Goal: Book appointment/travel/reservation: Book appointment/travel/reservation

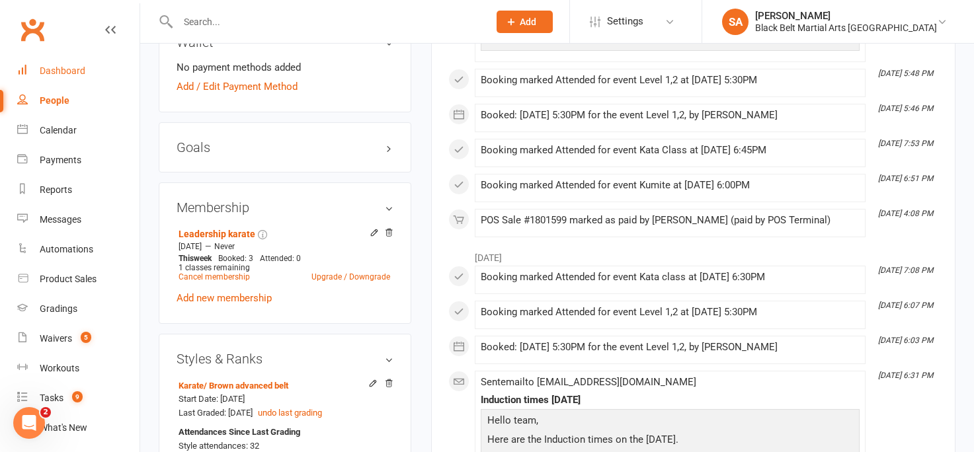
click at [77, 73] on div "Dashboard" at bounding box center [63, 70] width 46 height 11
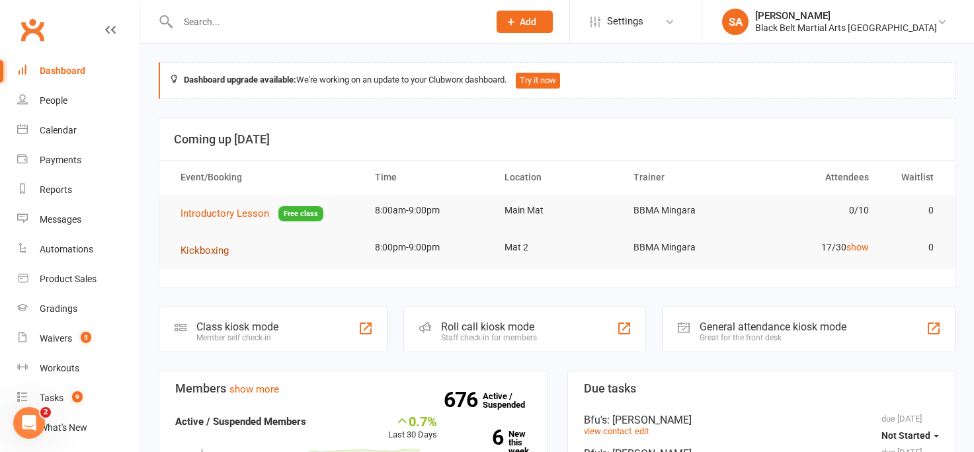
click at [210, 251] on span "Kickboxing" at bounding box center [205, 251] width 48 height 12
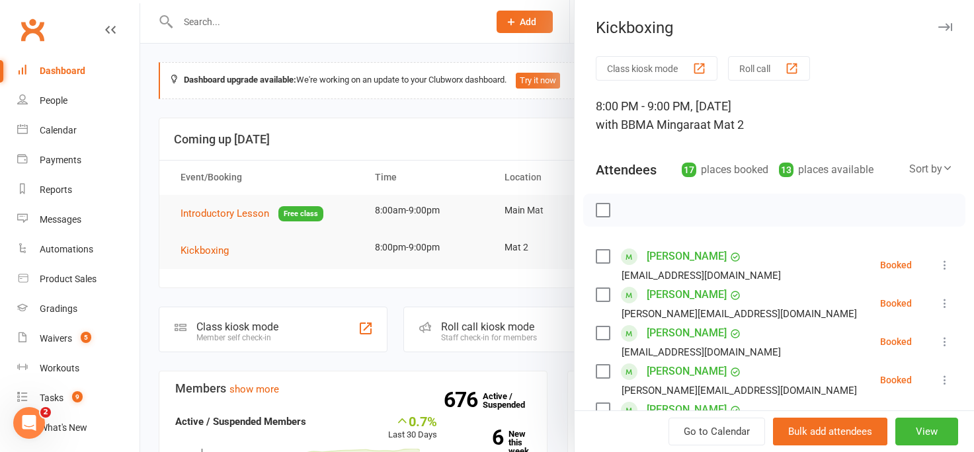
click at [602, 257] on label at bounding box center [602, 256] width 13 height 13
click at [604, 294] on label at bounding box center [602, 294] width 13 height 13
click at [600, 335] on label at bounding box center [602, 333] width 13 height 13
click at [600, 367] on label at bounding box center [602, 371] width 13 height 13
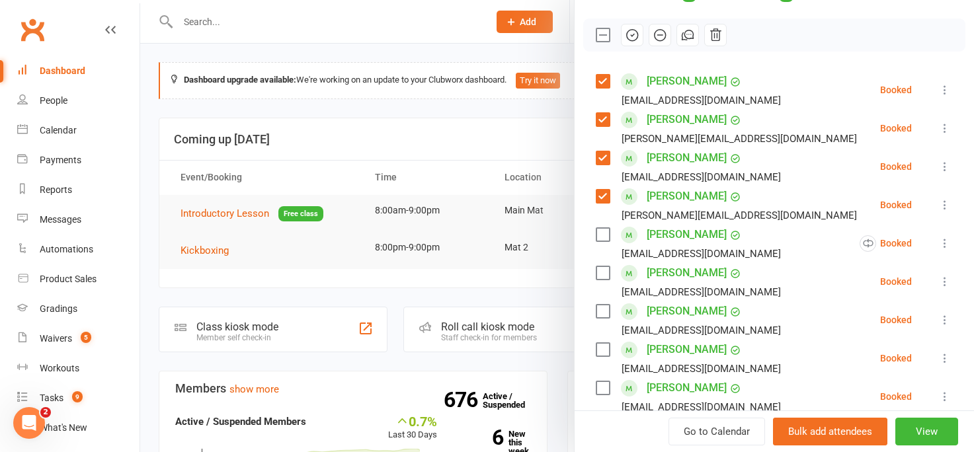
scroll to position [179, 0]
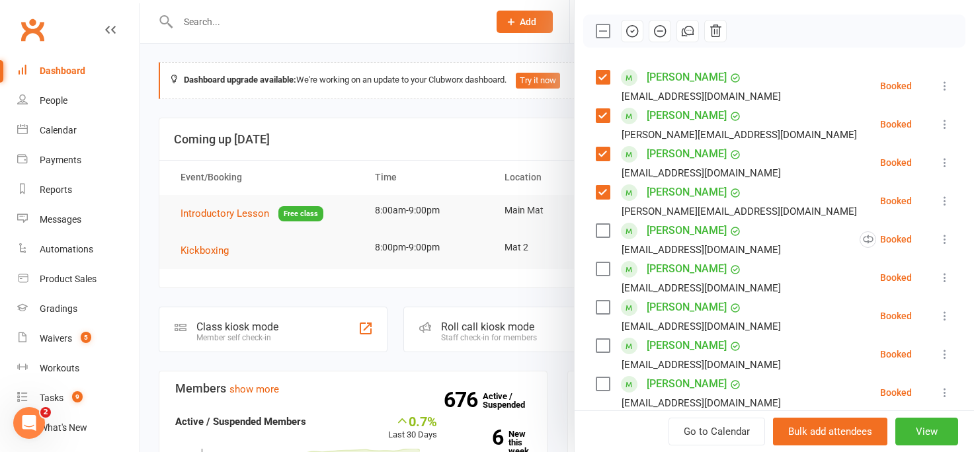
click at [604, 307] on label at bounding box center [602, 307] width 13 height 13
click at [600, 347] on label at bounding box center [602, 345] width 13 height 13
click at [600, 382] on label at bounding box center [602, 384] width 13 height 13
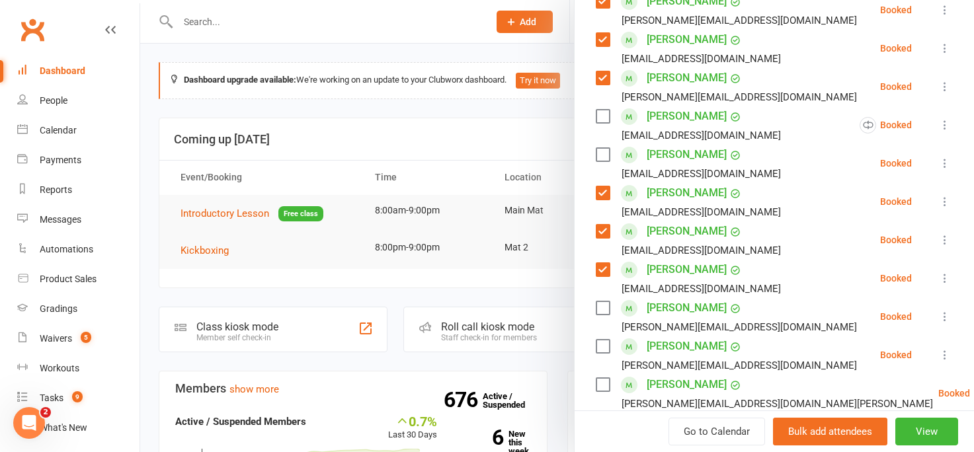
scroll to position [295, 0]
click at [602, 303] on label at bounding box center [602, 306] width 13 height 13
click at [602, 387] on label at bounding box center [602, 383] width 13 height 13
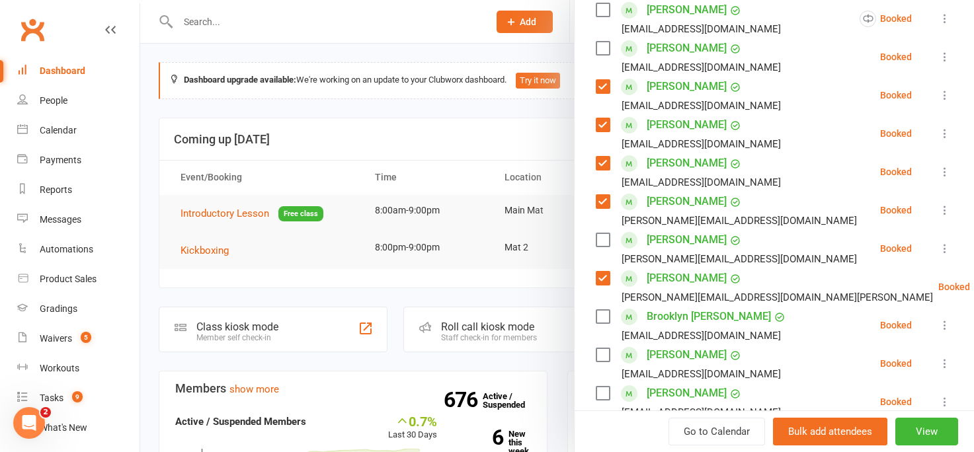
scroll to position [401, 0]
click at [603, 316] on label at bounding box center [602, 315] width 13 height 13
click at [600, 354] on label at bounding box center [602, 353] width 13 height 13
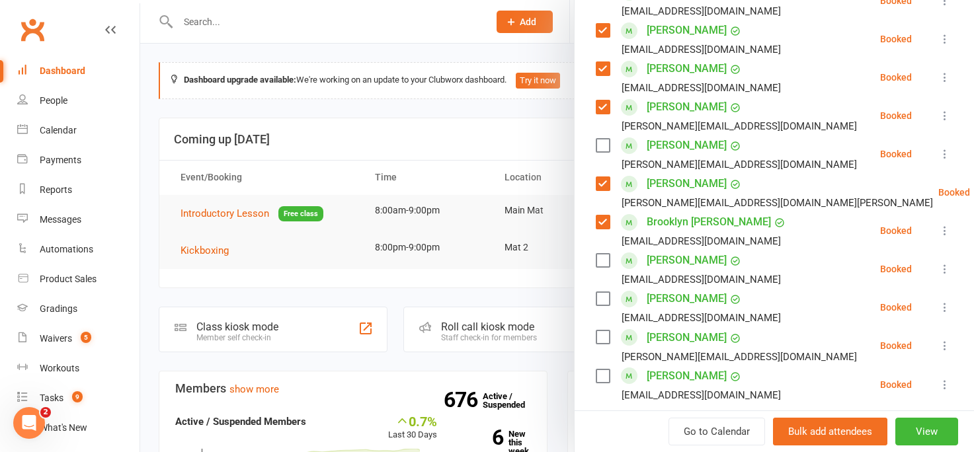
scroll to position [504, 0]
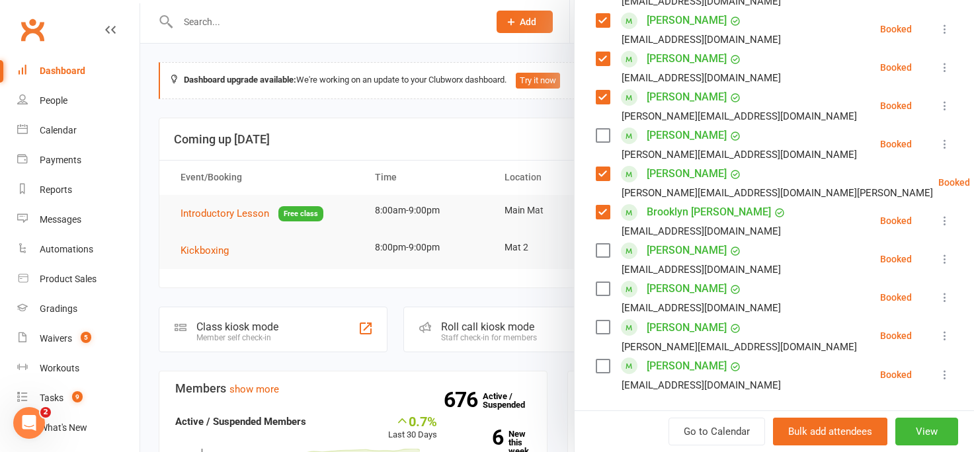
click at [598, 291] on label at bounding box center [602, 288] width 13 height 13
click at [601, 329] on label at bounding box center [602, 327] width 13 height 13
click at [602, 366] on label at bounding box center [602, 366] width 13 height 13
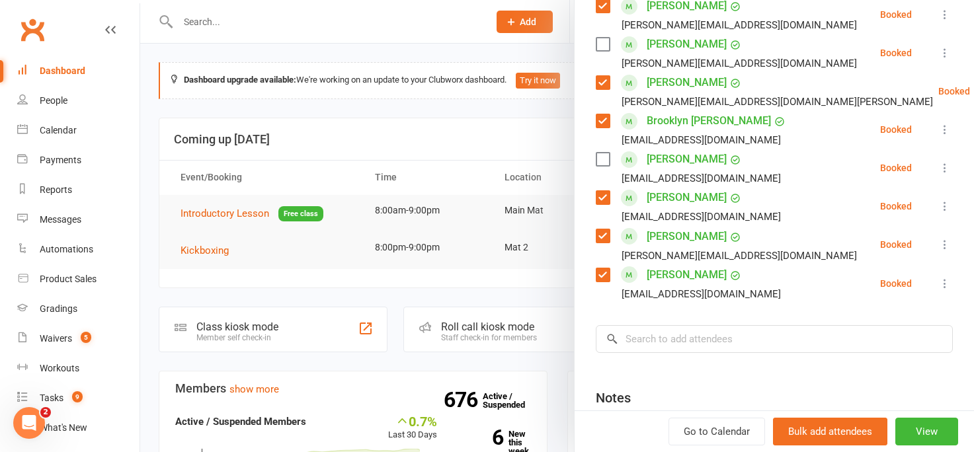
scroll to position [600, 0]
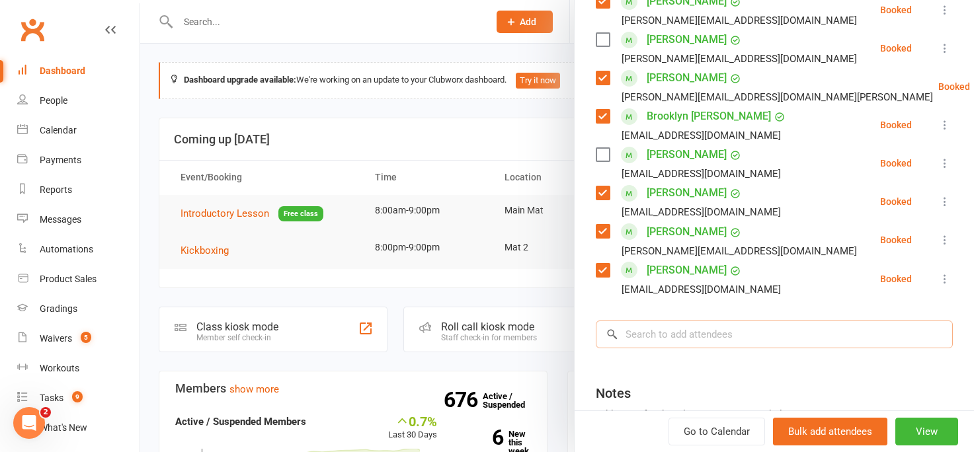
click at [662, 332] on input "search" at bounding box center [774, 335] width 357 height 28
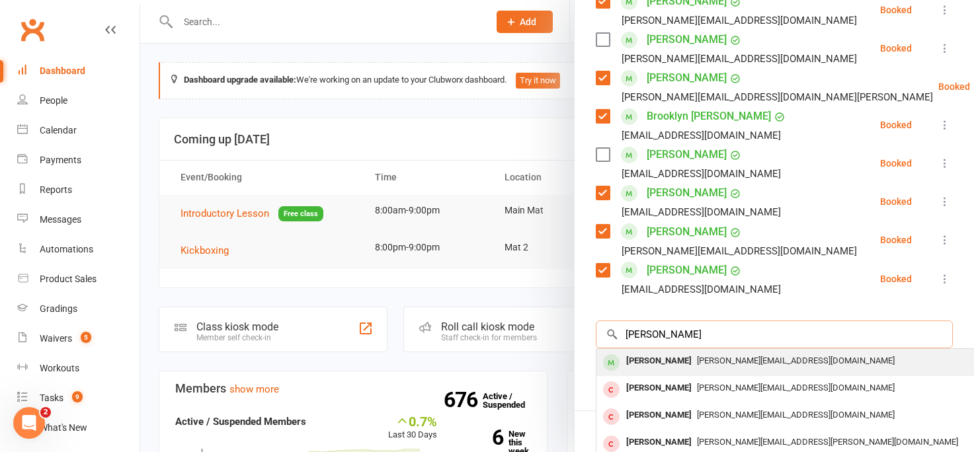
type input "shannon crowden"
click at [694, 362] on div "Shannon Crowden" at bounding box center [659, 361] width 76 height 19
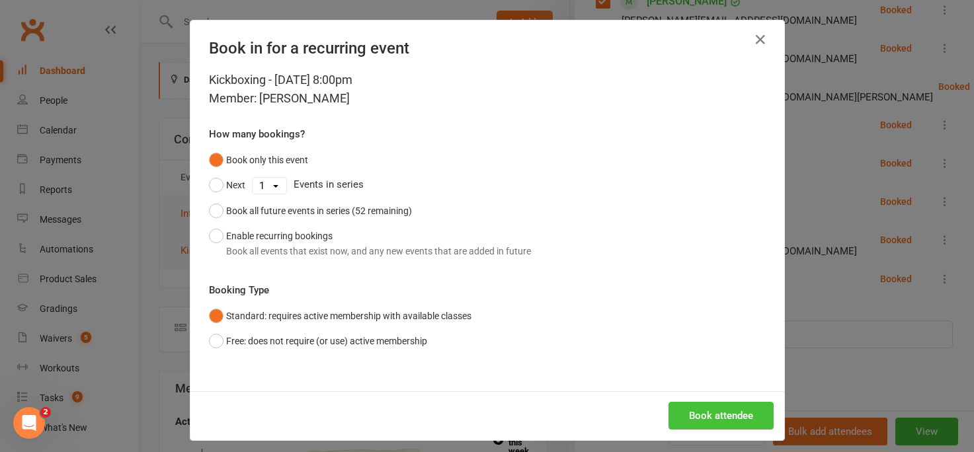
click at [712, 413] on button "Book attendee" at bounding box center [720, 416] width 105 height 28
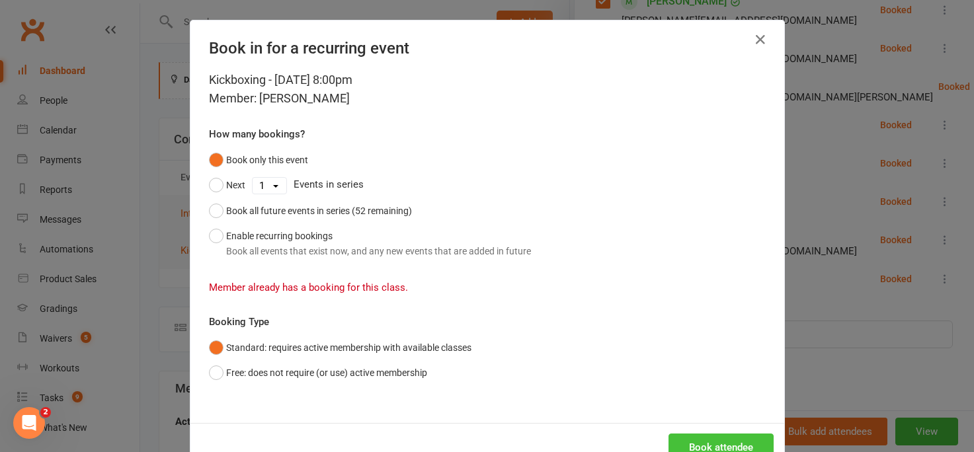
click at [707, 440] on button "Book attendee" at bounding box center [720, 448] width 105 height 28
click at [210, 373] on button "Free: does not require (or use) active membership" at bounding box center [318, 372] width 218 height 25
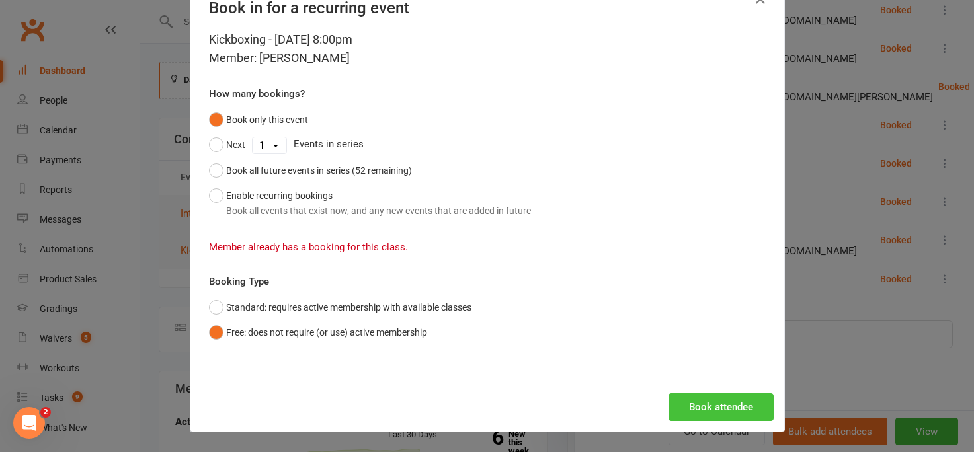
click at [709, 407] on button "Book attendee" at bounding box center [720, 407] width 105 height 28
click at [810, 202] on div "Book in for a recurring event Kickboxing - Aug 13, 2025 8:00pm Member: Shannon …" at bounding box center [487, 226] width 974 height 452
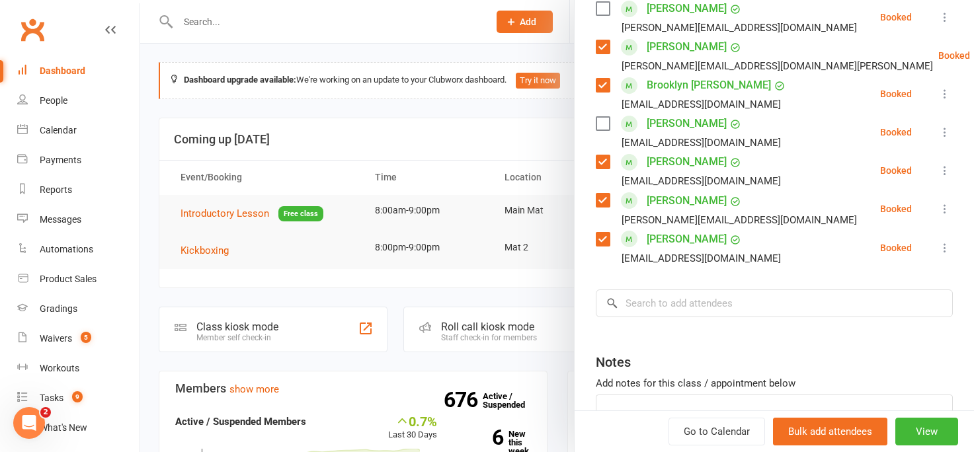
scroll to position [698, 0]
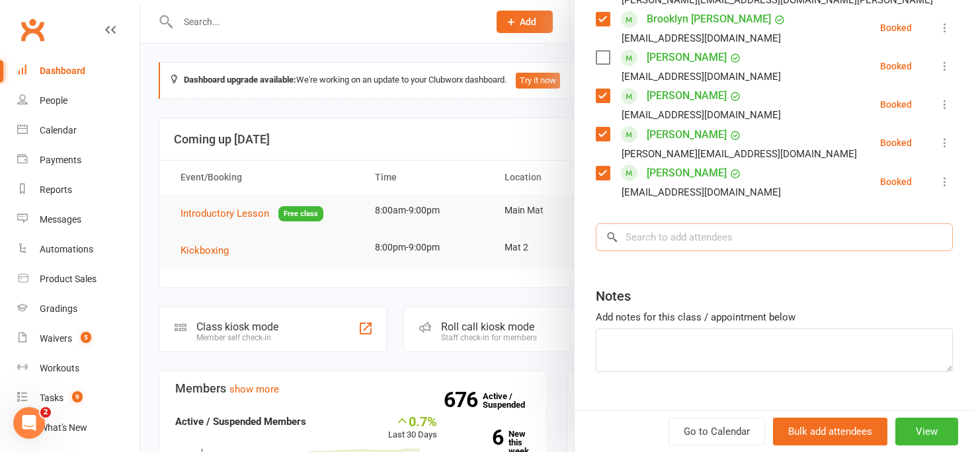
click at [659, 231] on input "search" at bounding box center [774, 237] width 357 height 28
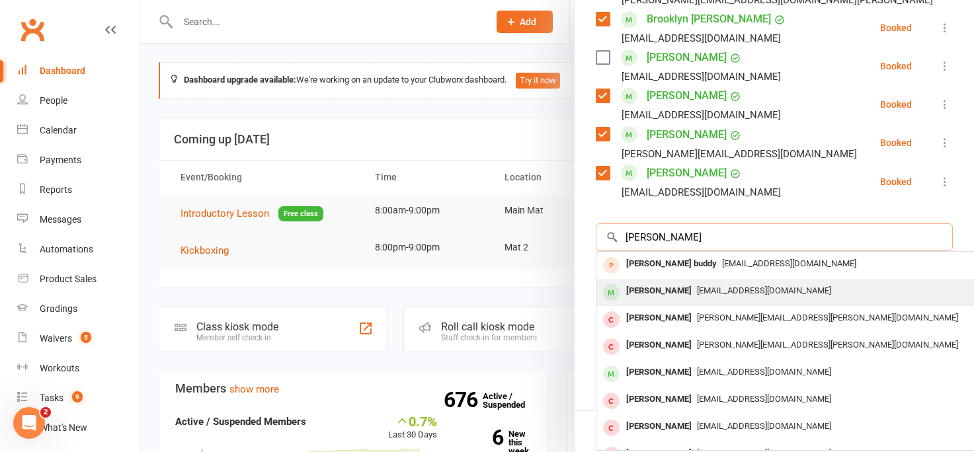
type input "troy"
click at [663, 296] on div "Troy Stevens" at bounding box center [659, 291] width 76 height 19
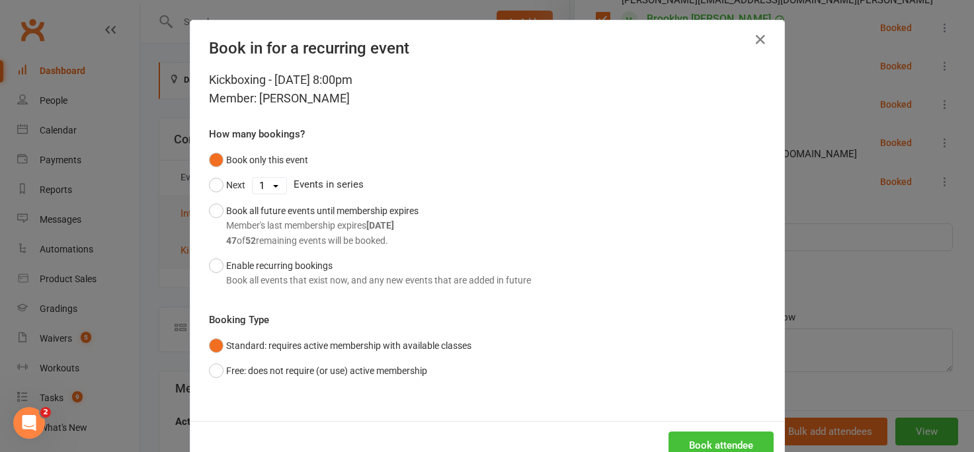
click at [683, 440] on button "Book attendee" at bounding box center [720, 446] width 105 height 28
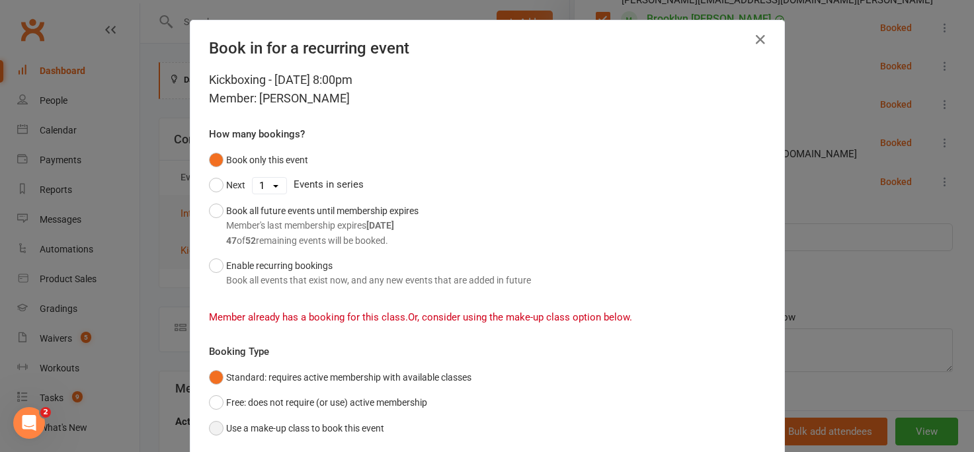
click at [217, 424] on button "Use a make-up class to book this event" at bounding box center [296, 428] width 175 height 25
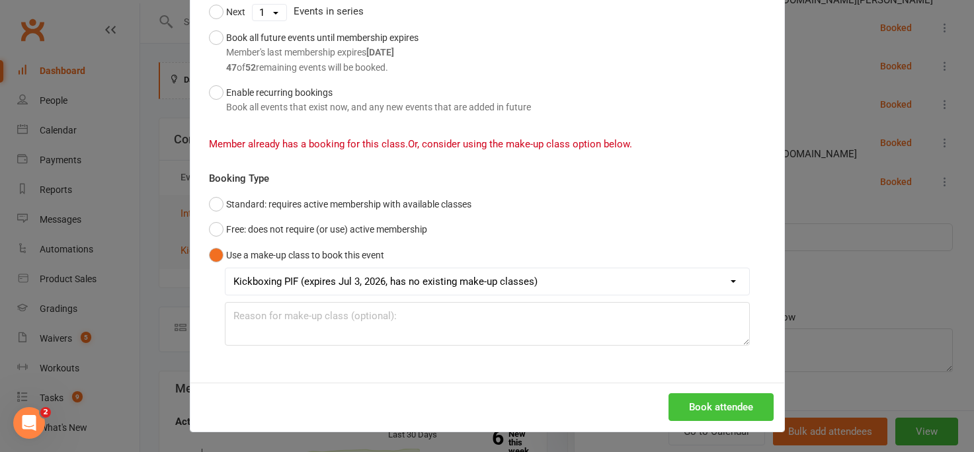
click at [694, 403] on button "Book attendee" at bounding box center [720, 407] width 105 height 28
click at [826, 190] on div "Book in for a recurring event Kickboxing - Aug 13, 2025 8:00pm Member: Troy Ste…" at bounding box center [487, 226] width 974 height 452
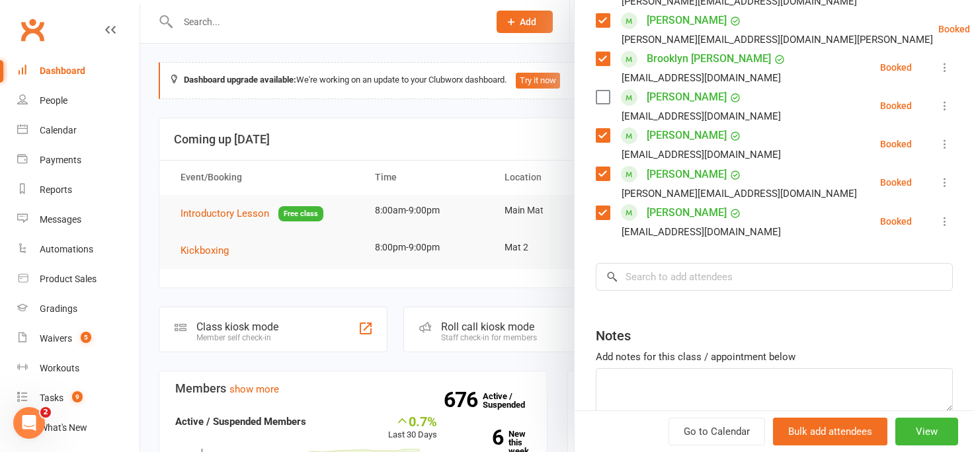
scroll to position [648, 0]
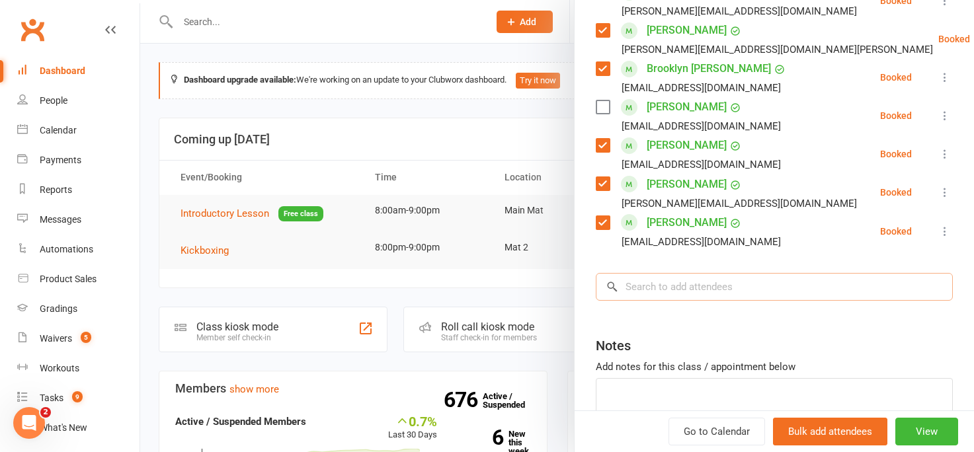
click at [643, 291] on input "search" at bounding box center [774, 287] width 357 height 28
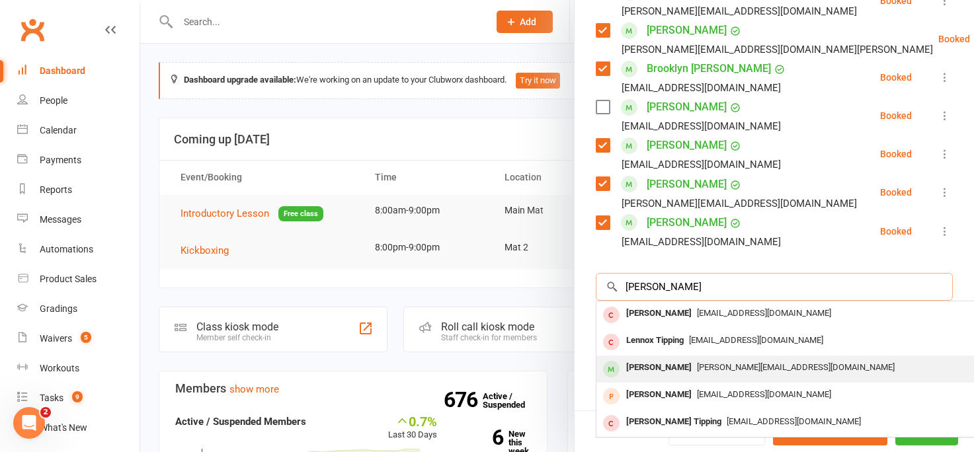
type input "tippit"
click at [642, 370] on div "Carly Tippett" at bounding box center [659, 367] width 76 height 19
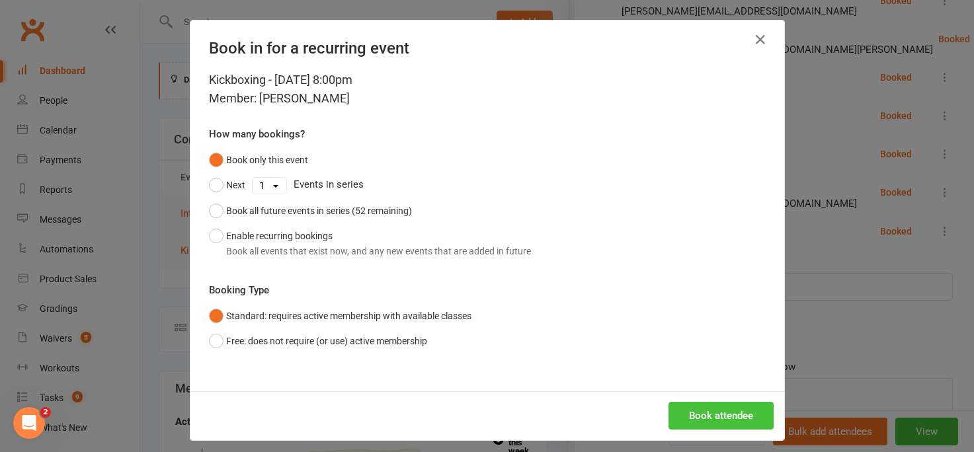
click at [691, 414] on button "Book attendee" at bounding box center [720, 416] width 105 height 28
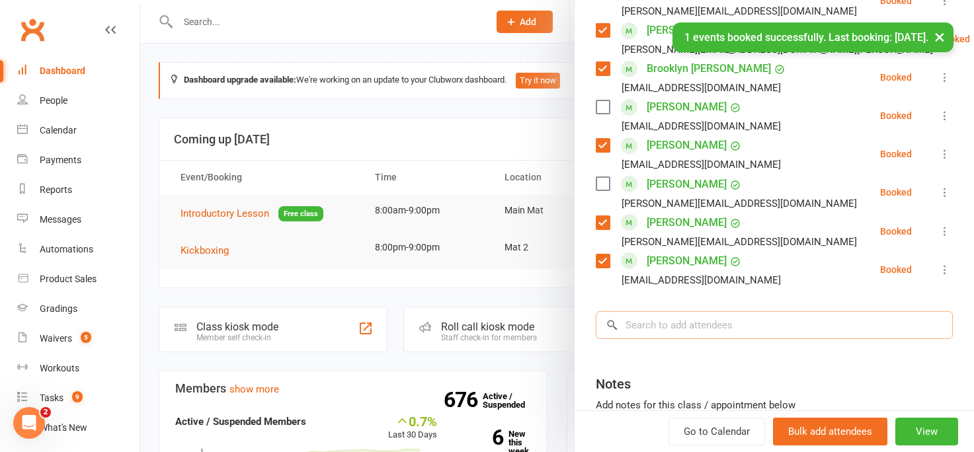
click at [639, 327] on input "search" at bounding box center [774, 325] width 357 height 28
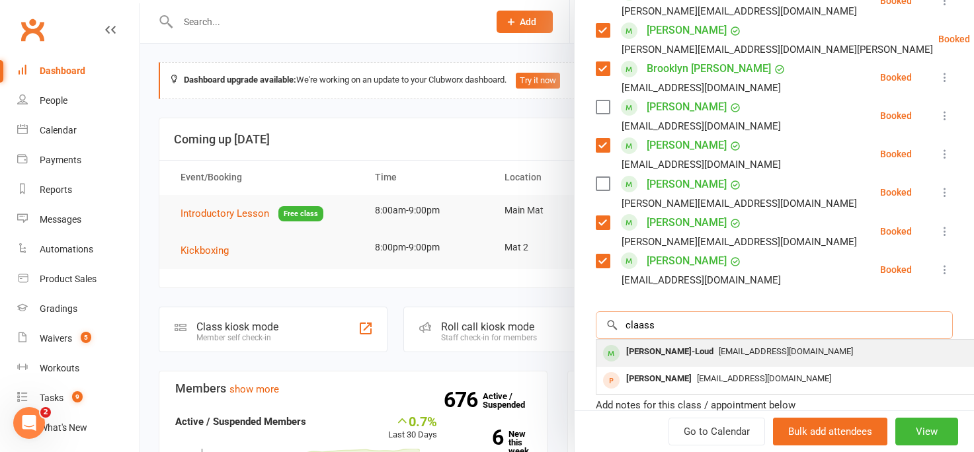
type input "claass"
click at [643, 354] on div "Lewis Claassen-Loud" at bounding box center [670, 351] width 98 height 19
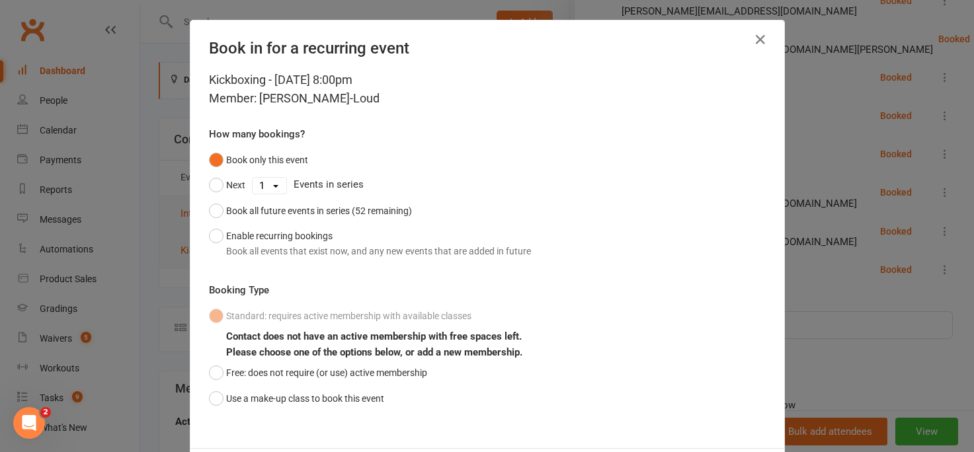
scroll to position [65, 0]
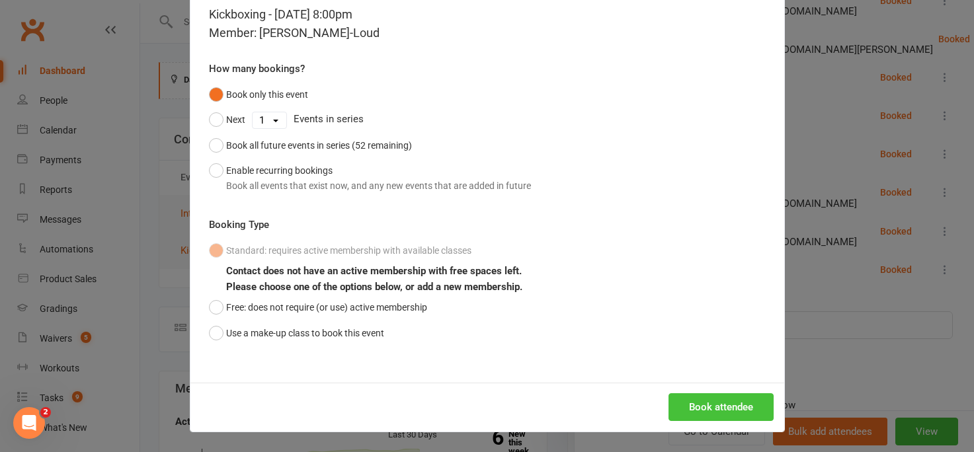
click at [702, 412] on button "Book attendee" at bounding box center [720, 407] width 105 height 28
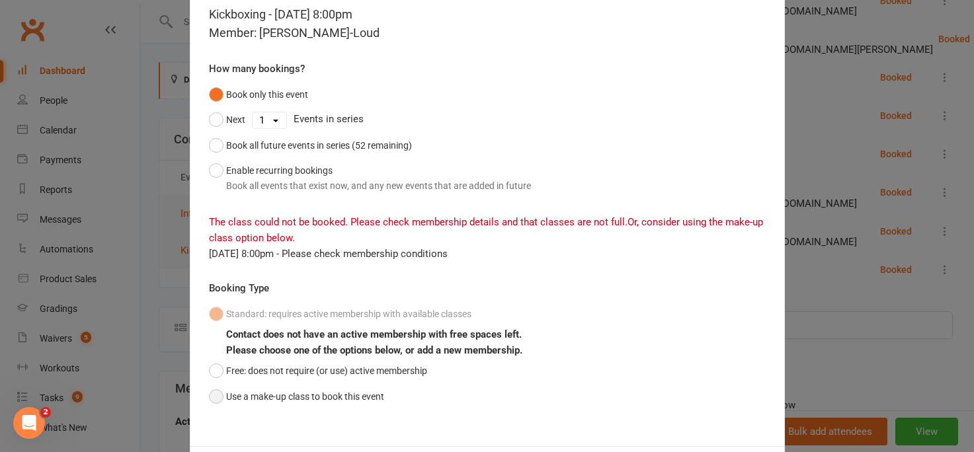
click at [213, 399] on button "Use a make-up class to book this event" at bounding box center [296, 396] width 175 height 25
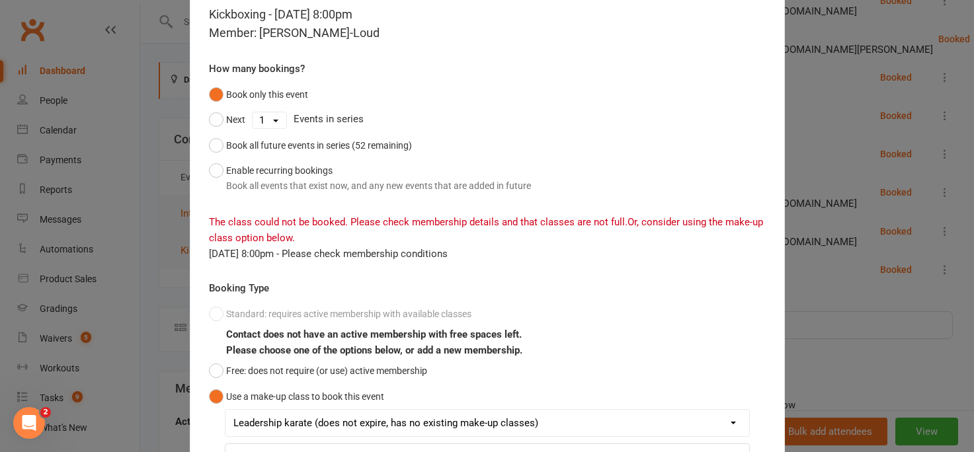
scroll to position [207, 0]
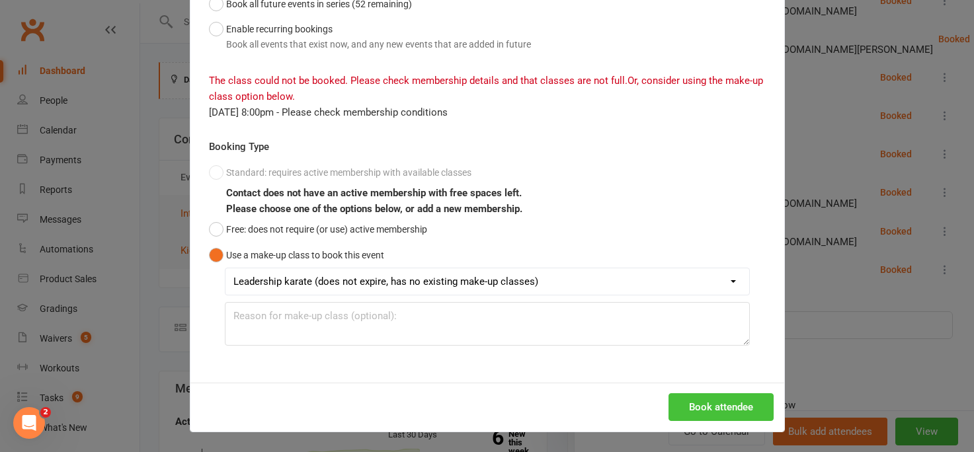
click at [694, 407] on button "Book attendee" at bounding box center [720, 407] width 105 height 28
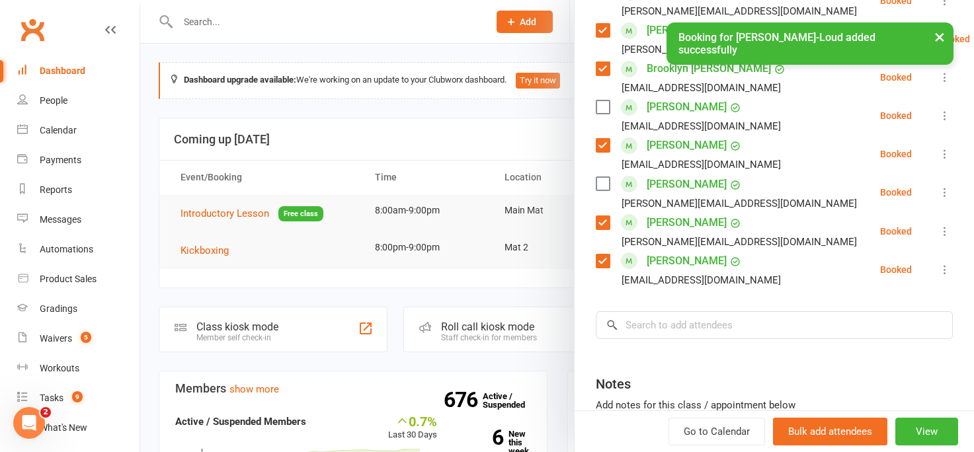
scroll to position [686, 0]
click at [643, 321] on input "search" at bounding box center [774, 325] width 357 height 28
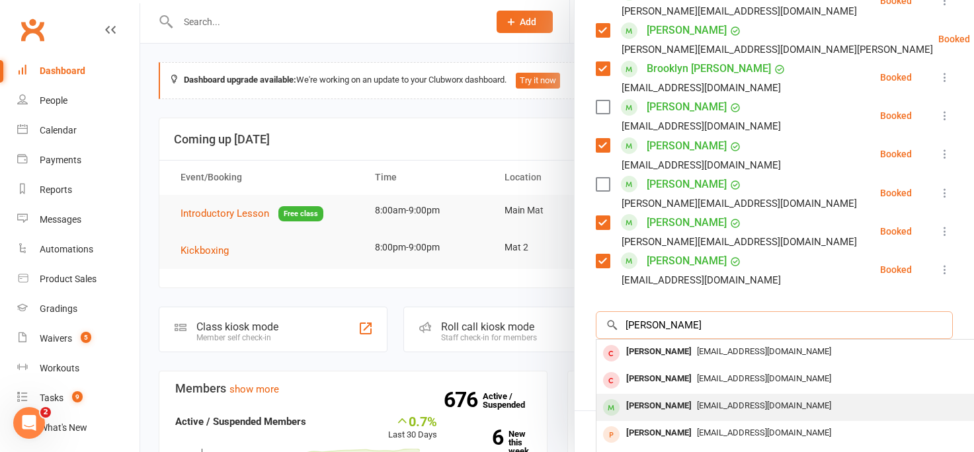
type input "tony batter"
click at [659, 405] on div "Tony Batterham" at bounding box center [659, 406] width 76 height 19
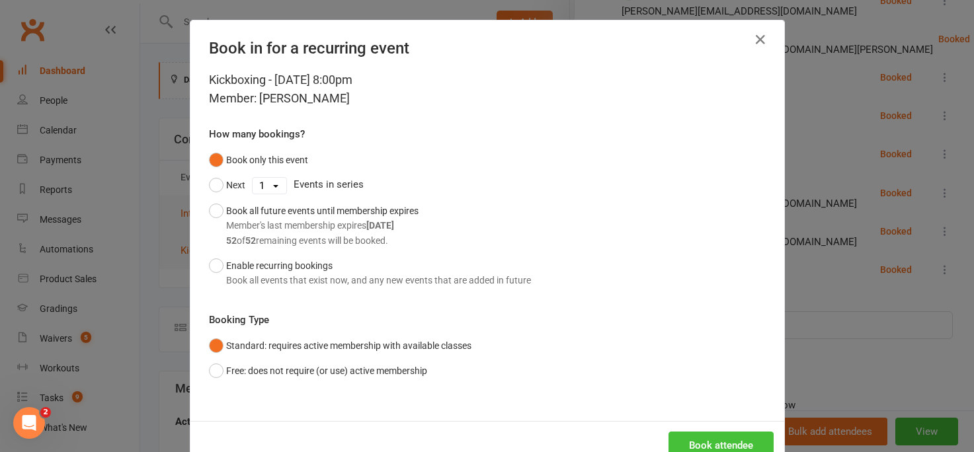
click at [696, 434] on button "Book attendee" at bounding box center [720, 446] width 105 height 28
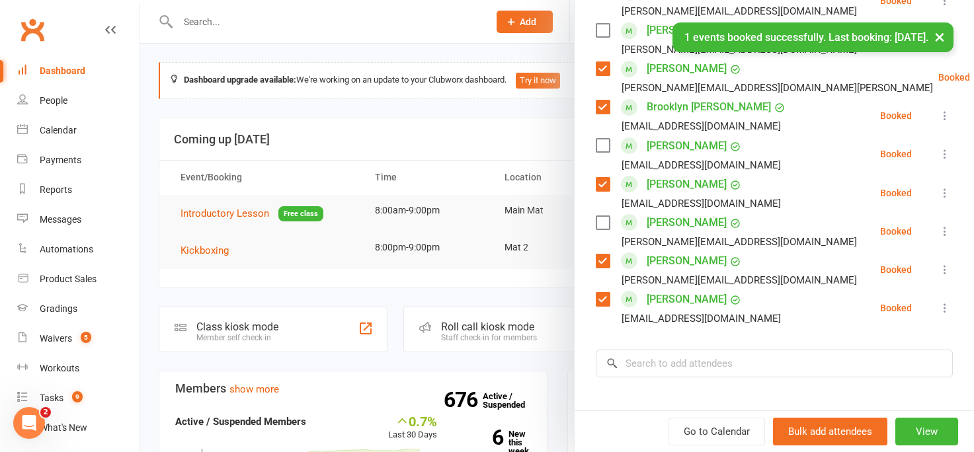
scroll to position [725, 0]
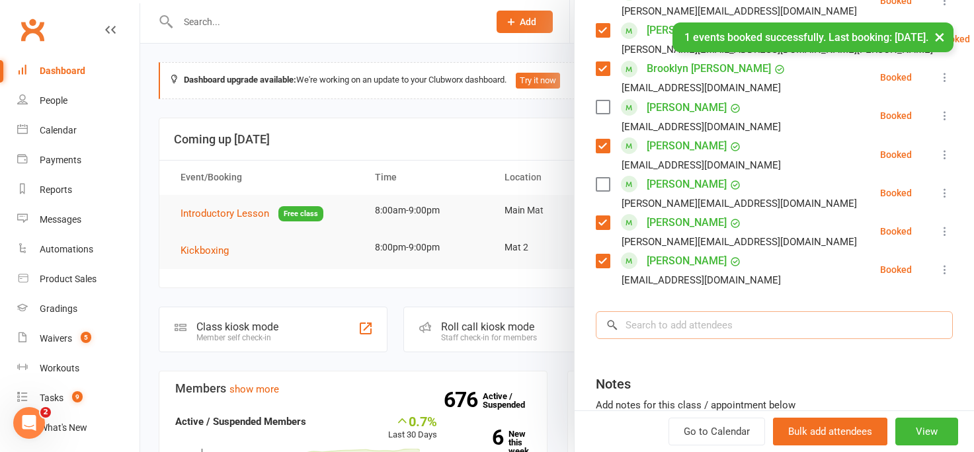
click at [675, 322] on input "search" at bounding box center [774, 325] width 357 height 28
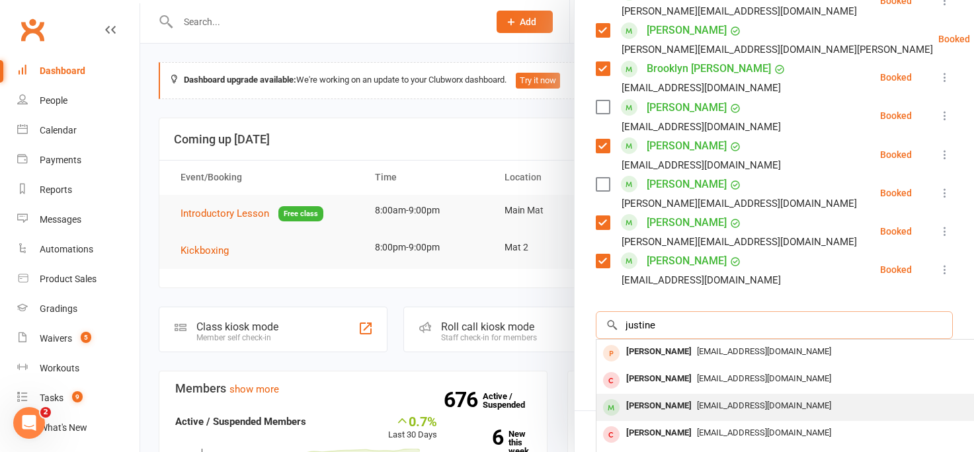
type input "justine"
click at [664, 409] on div "Justine Beavis" at bounding box center [659, 406] width 76 height 19
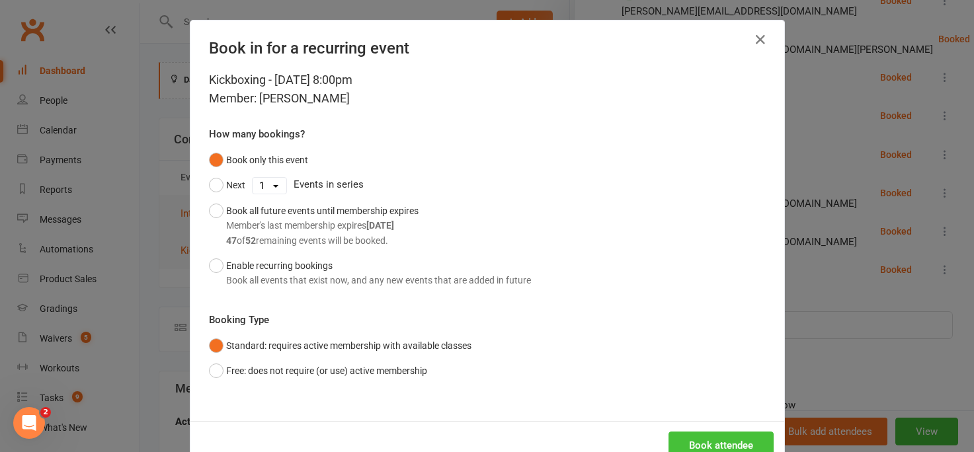
click at [688, 445] on button "Book attendee" at bounding box center [720, 446] width 105 height 28
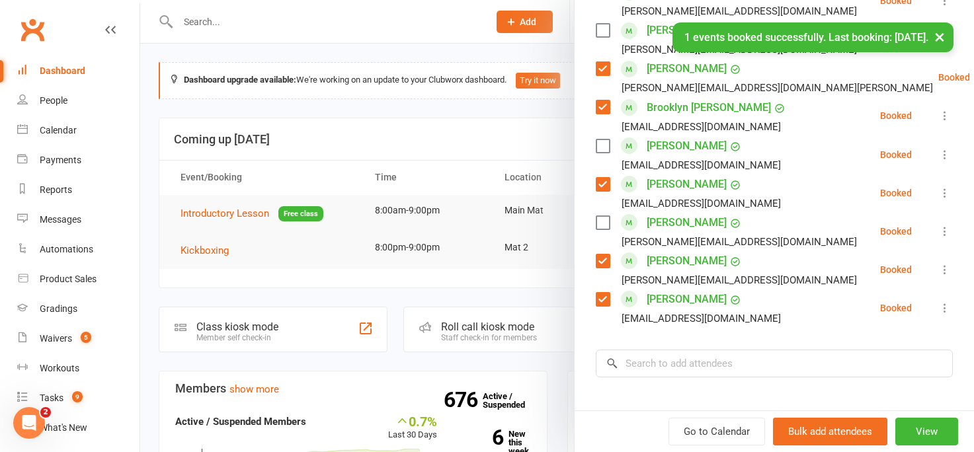
scroll to position [763, 0]
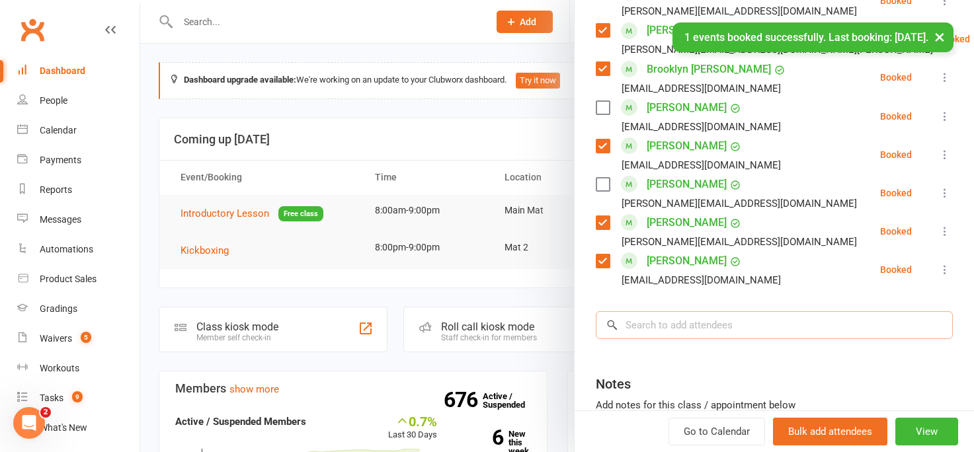
click at [646, 314] on input "search" at bounding box center [774, 325] width 357 height 28
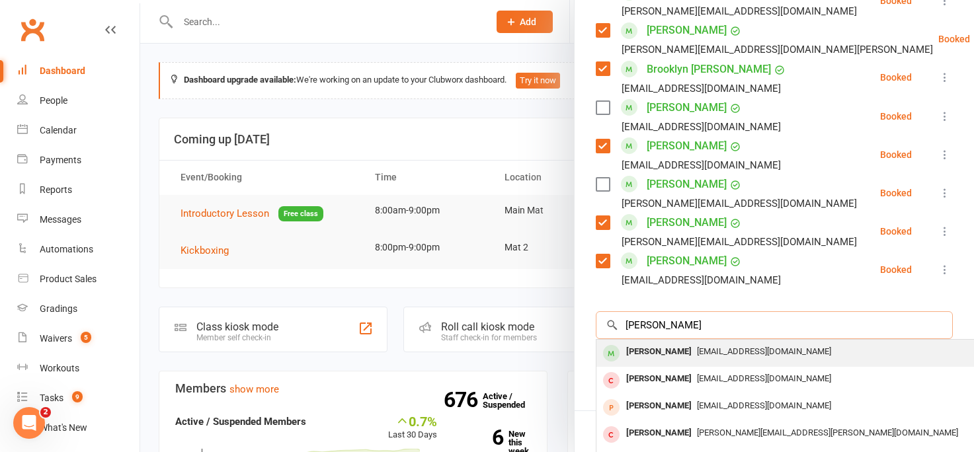
type input "jack parkins"
click at [653, 353] on div "Jack Parkins" at bounding box center [659, 351] width 76 height 19
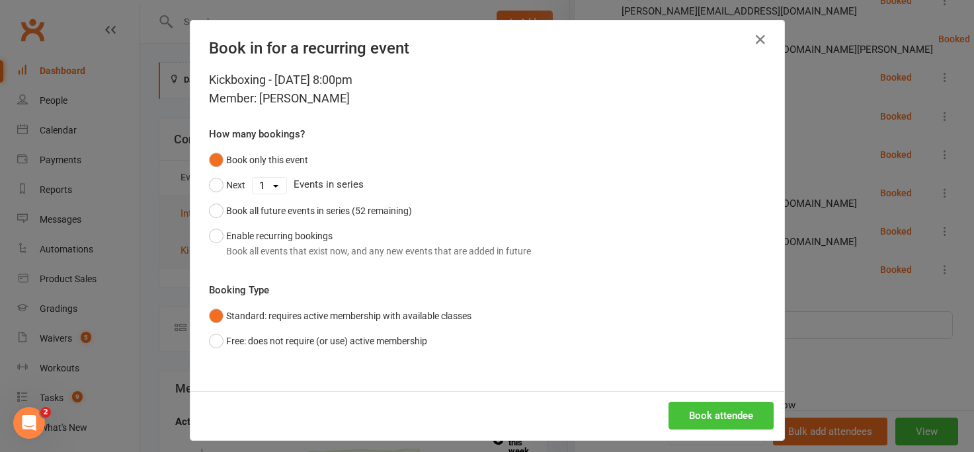
click at [691, 419] on button "Book attendee" at bounding box center [720, 416] width 105 height 28
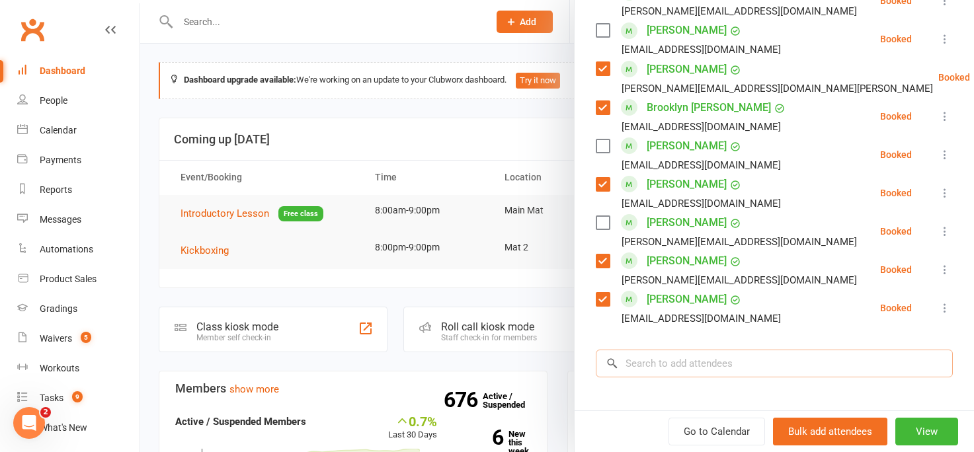
click at [649, 363] on input "search" at bounding box center [774, 364] width 357 height 28
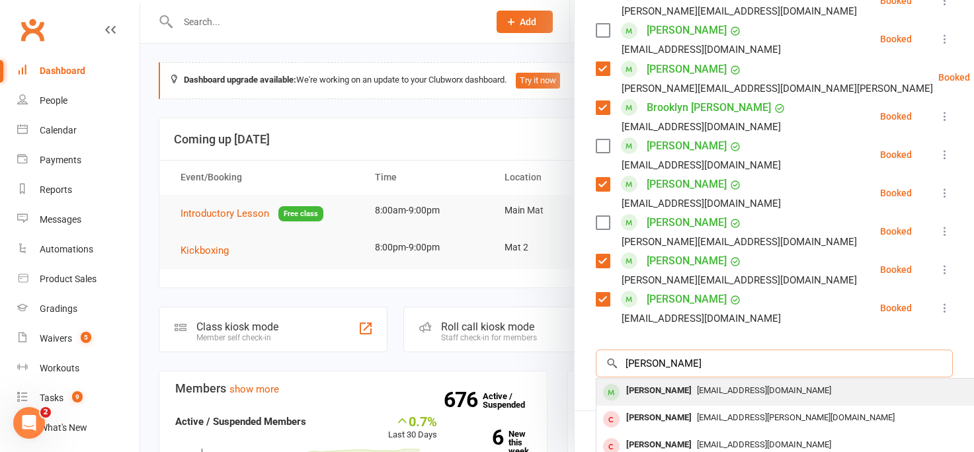
type input "karren kennedy"
click at [652, 395] on div "Karen Kennedy" at bounding box center [659, 391] width 76 height 19
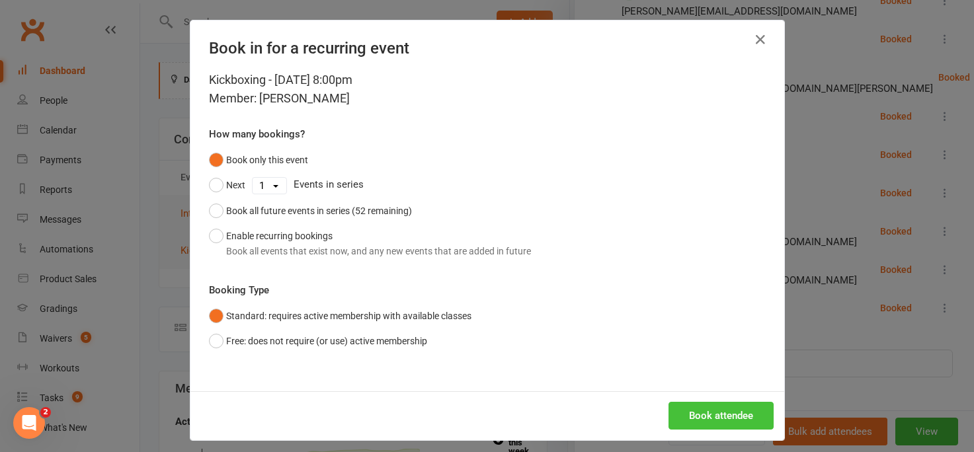
click at [688, 420] on button "Book attendee" at bounding box center [720, 416] width 105 height 28
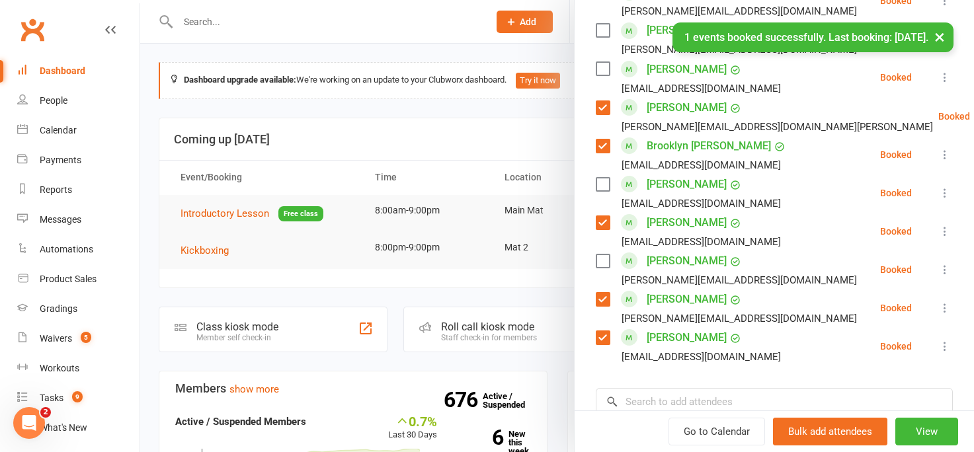
scroll to position [801, 0]
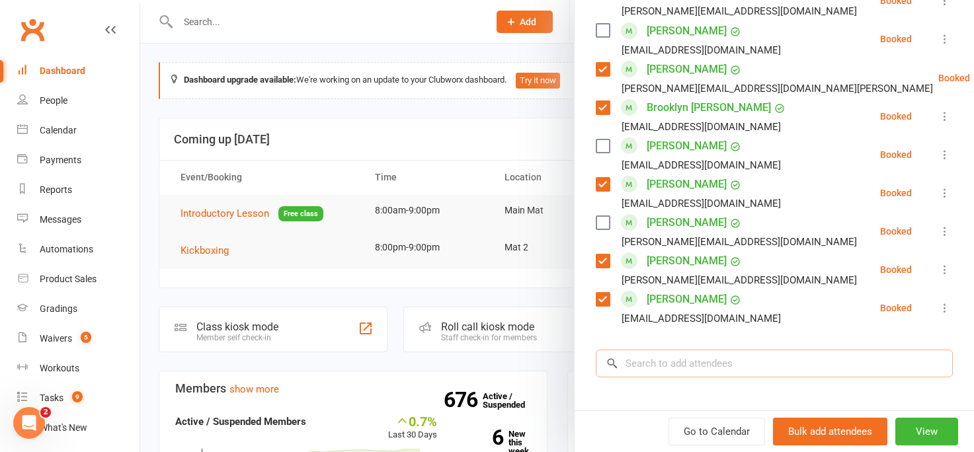
click at [653, 366] on input "search" at bounding box center [774, 364] width 357 height 28
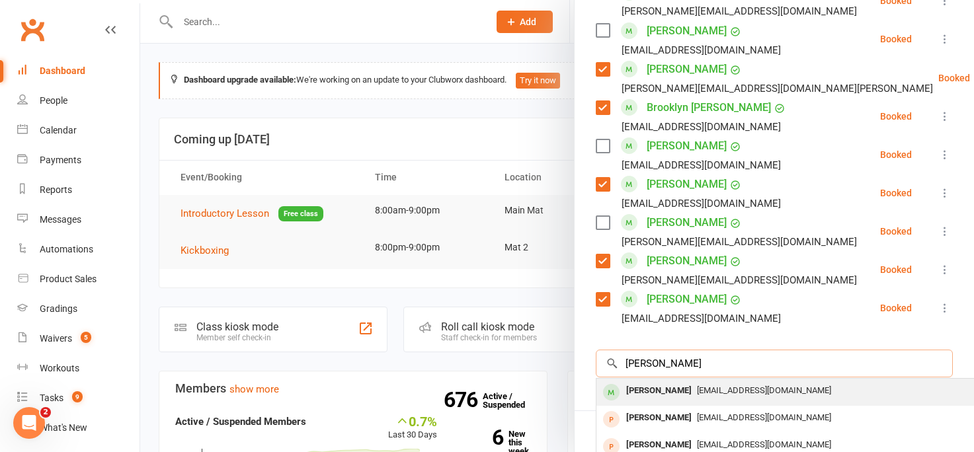
type input "tany smith"
click at [654, 395] on div "Tanya Smith" at bounding box center [659, 391] width 76 height 19
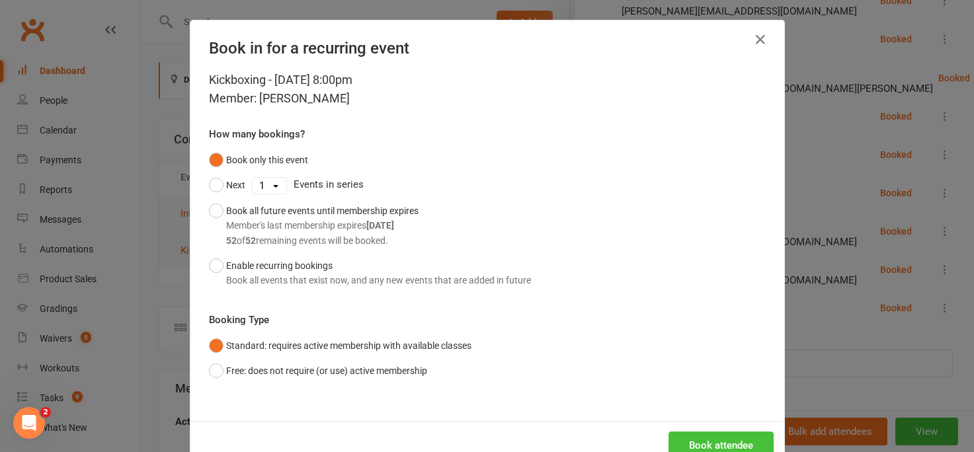
click at [688, 440] on button "Book attendee" at bounding box center [720, 446] width 105 height 28
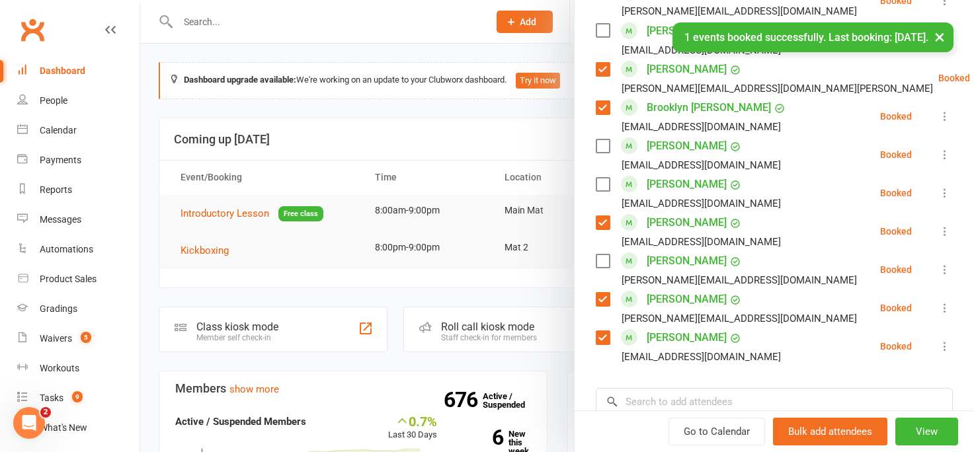
click at [604, 259] on label at bounding box center [602, 261] width 13 height 13
click at [606, 182] on label at bounding box center [602, 184] width 13 height 13
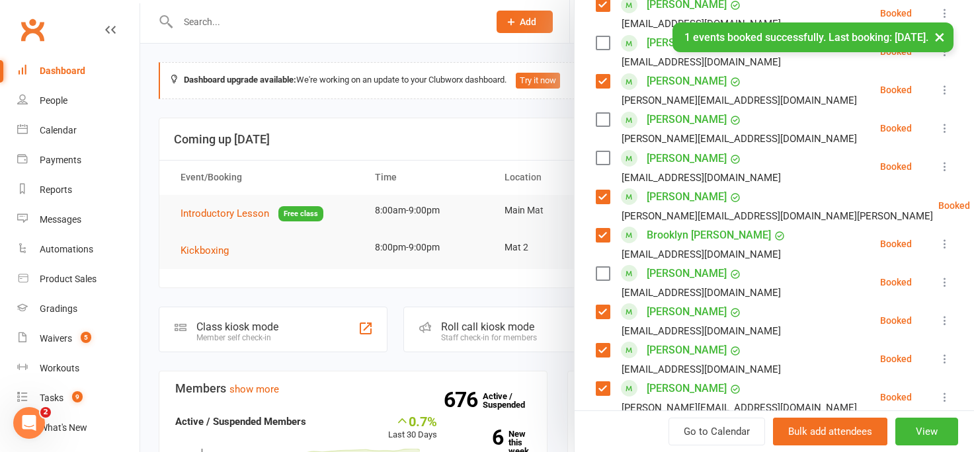
scroll to position [669, 0]
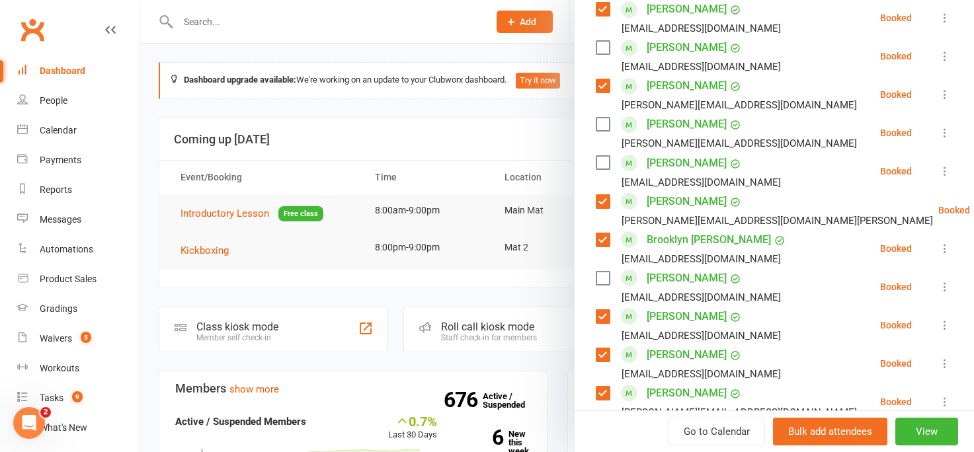
click at [601, 161] on label at bounding box center [602, 162] width 13 height 13
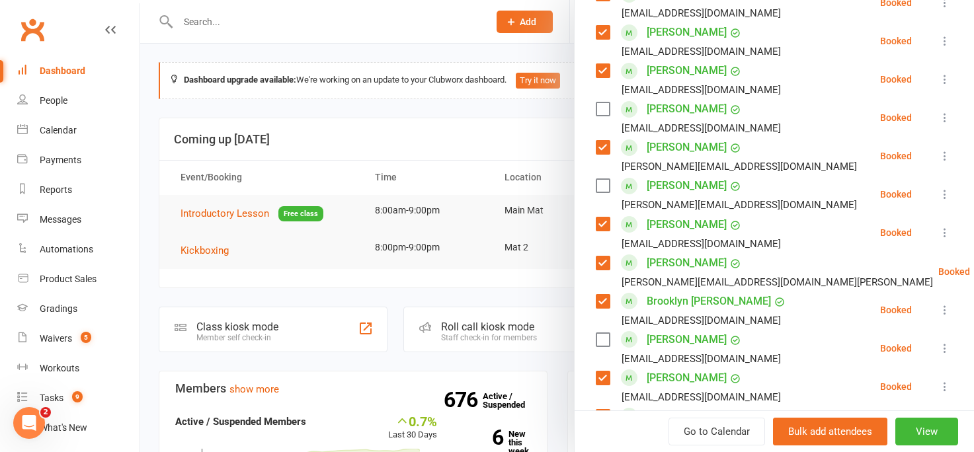
scroll to position [599, 0]
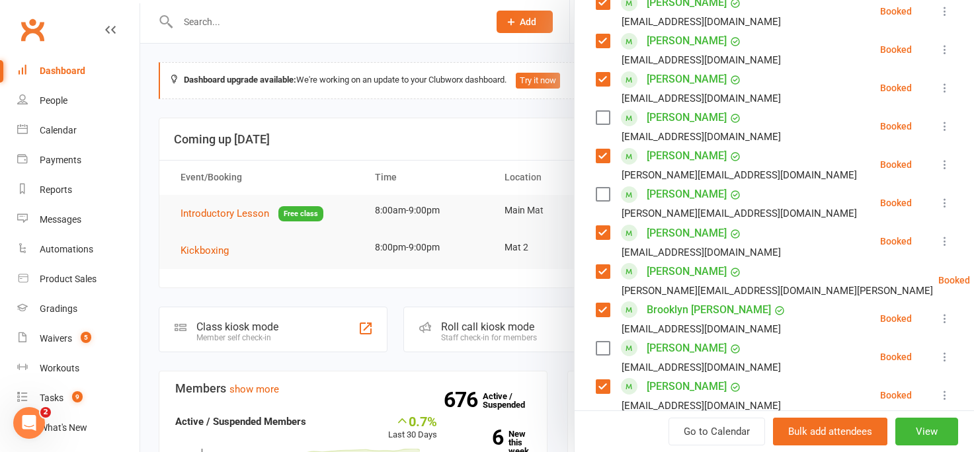
click at [602, 118] on label at bounding box center [602, 117] width 13 height 13
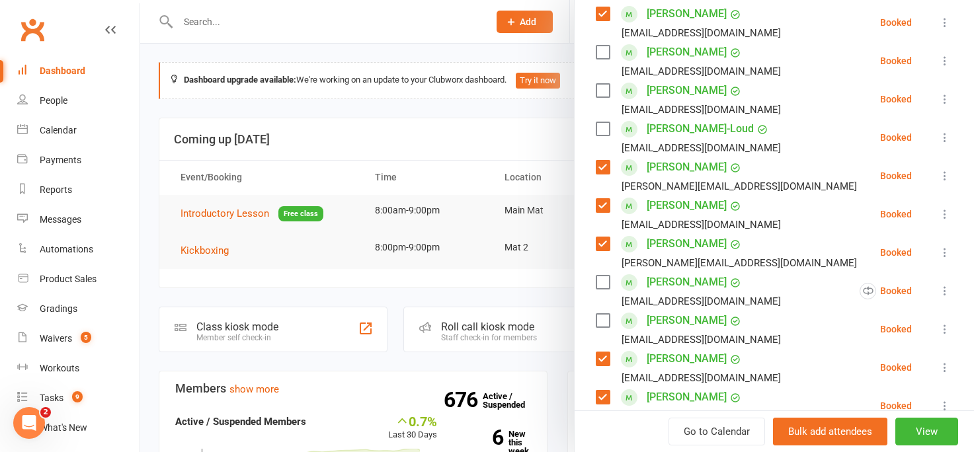
scroll to position [231, 0]
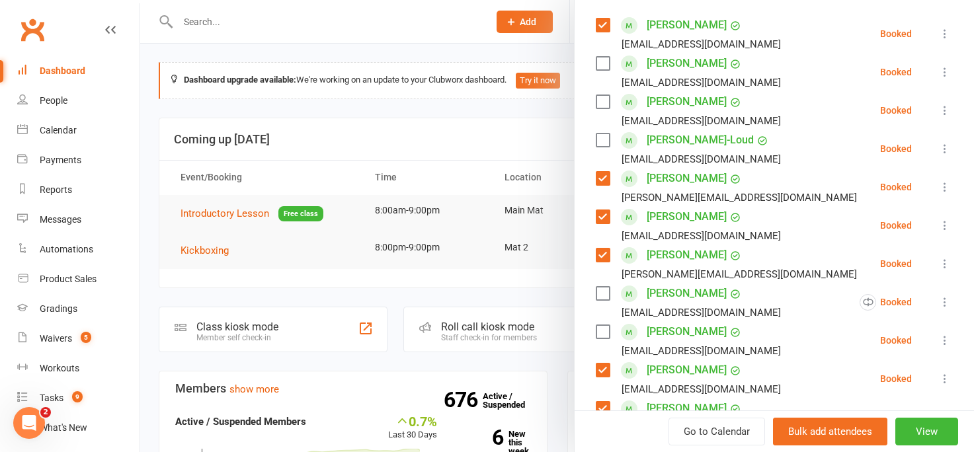
click at [602, 138] on label at bounding box center [602, 140] width 13 height 13
click at [600, 101] on label at bounding box center [602, 101] width 13 height 13
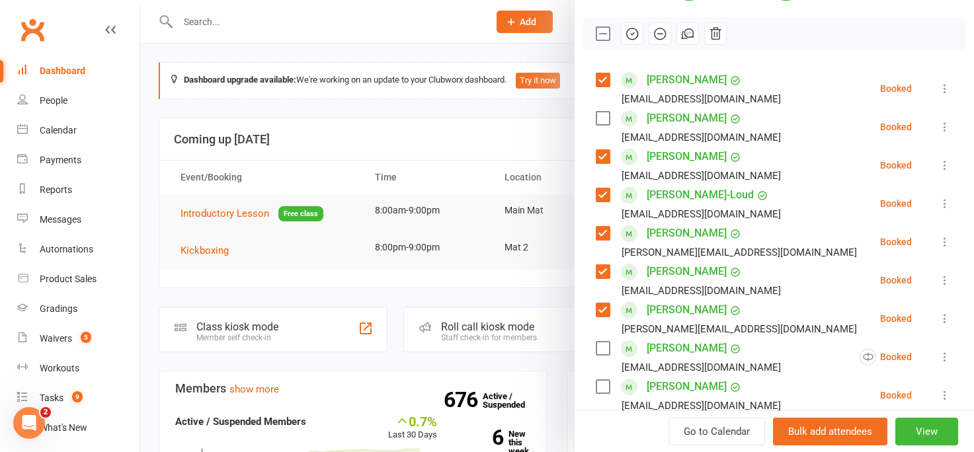
scroll to position [167, 0]
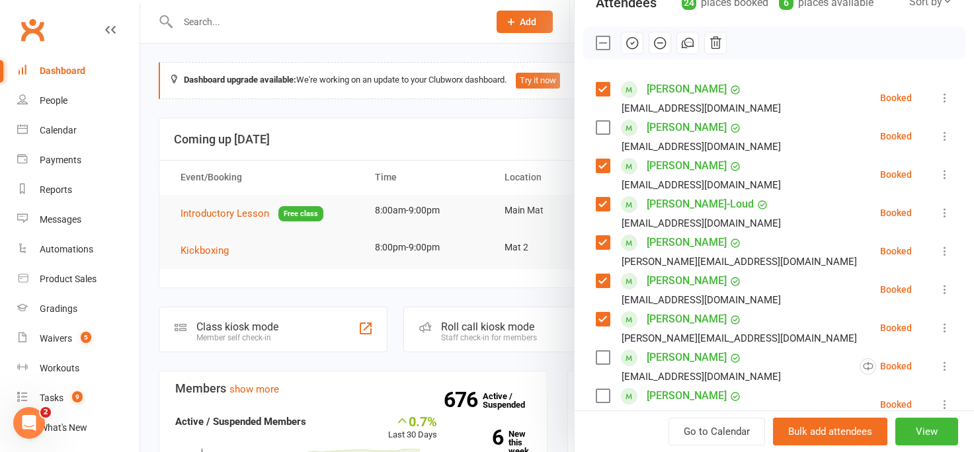
click at [604, 128] on label at bounding box center [602, 127] width 13 height 13
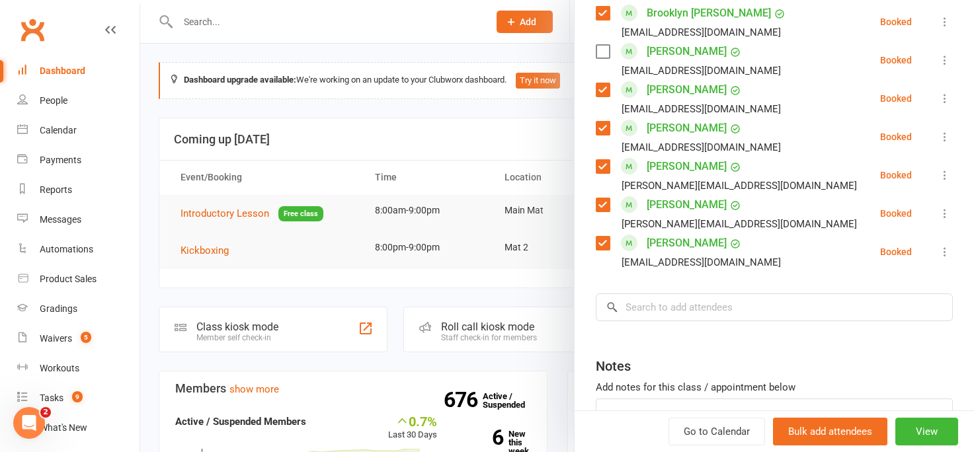
scroll to position [897, 0]
click at [650, 311] on input "search" at bounding box center [774, 306] width 357 height 28
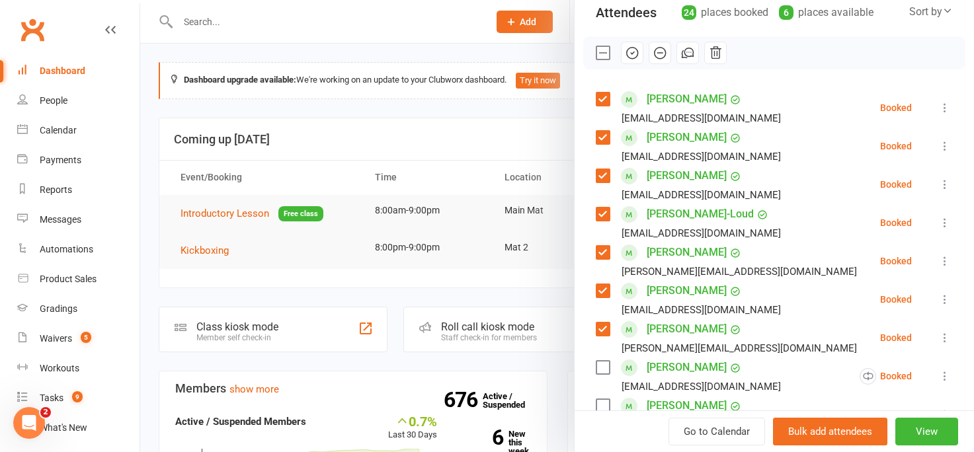
scroll to position [0, 0]
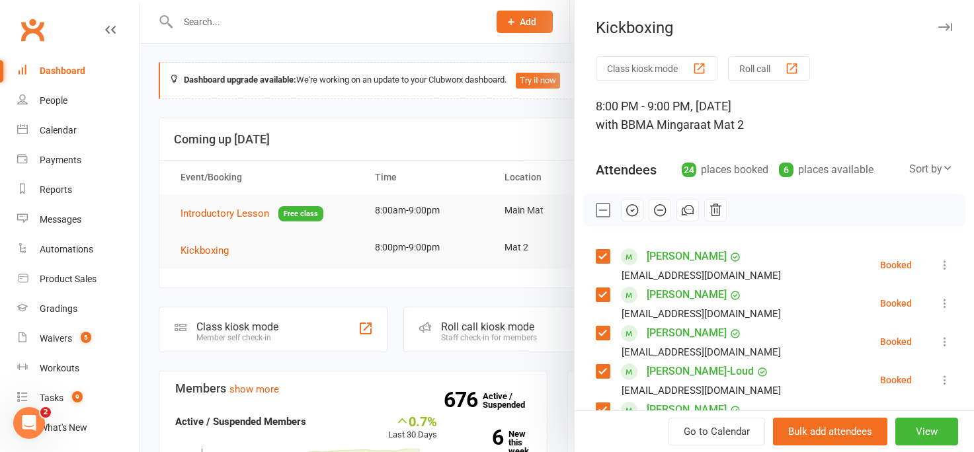
click at [629, 208] on icon "button" at bounding box center [632, 210] width 15 height 15
